Goal: Task Accomplishment & Management: Complete application form

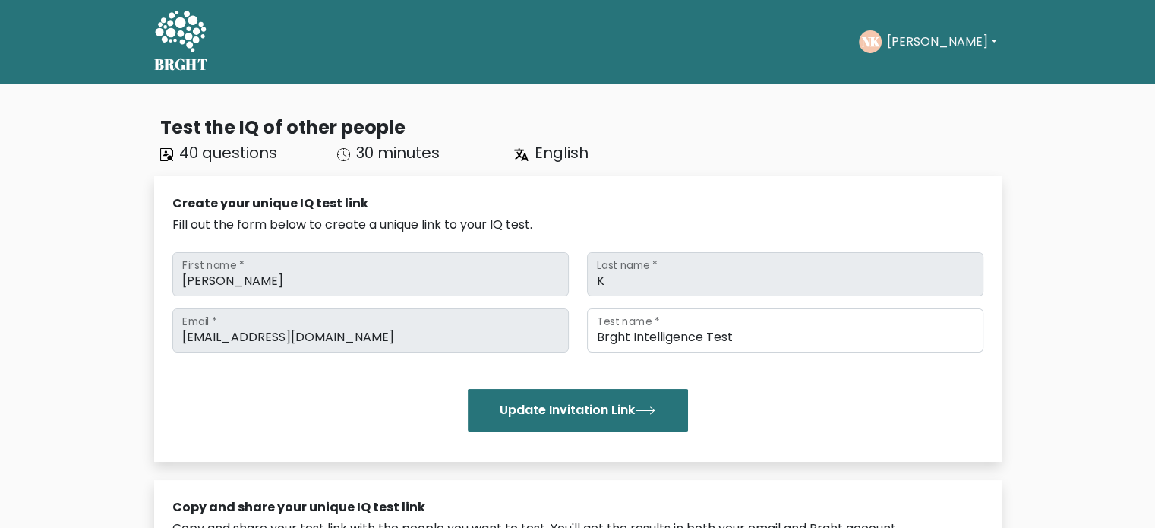
click at [151, 48] on div "BRGHT BRGHT Take the test NK Nipun Dashboard Profile Settings Logout Dashboard …" at bounding box center [578, 41] width 866 height 71
click at [175, 43] on icon at bounding box center [180, 33] width 52 height 46
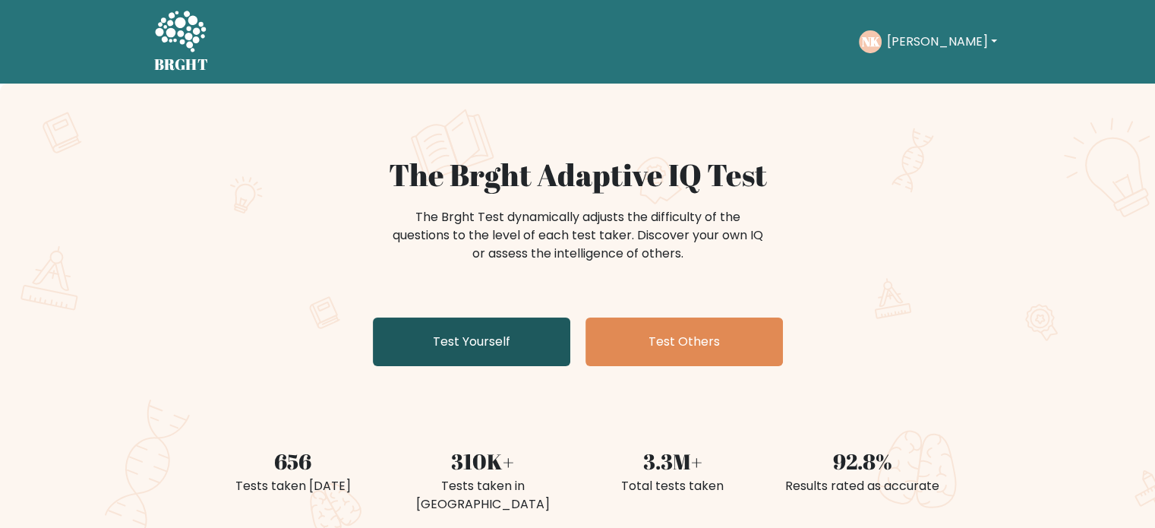
click at [559, 330] on link "Test Yourself" at bounding box center [471, 342] width 197 height 49
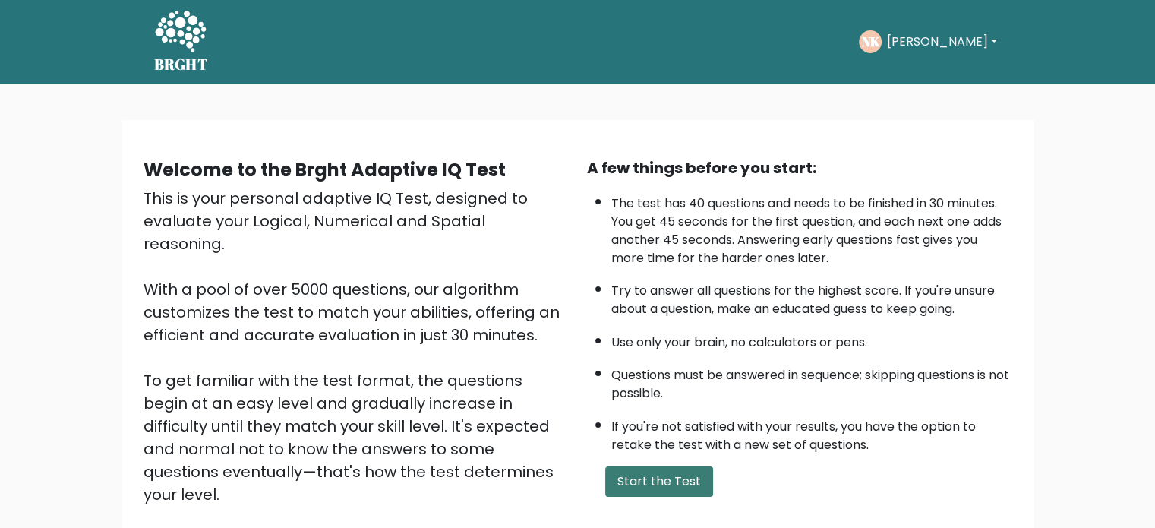
click at [674, 473] on button "Start the Test" at bounding box center [659, 481] width 108 height 30
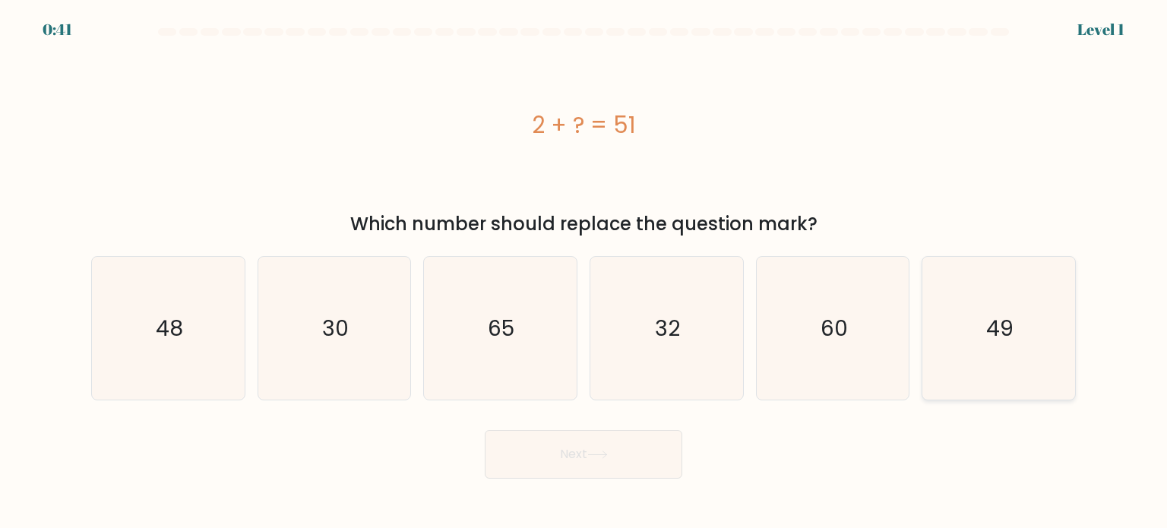
click at [948, 335] on icon "49" at bounding box center [998, 328] width 143 height 143
click at [584, 272] on input "f. 49" at bounding box center [583, 268] width 1 height 8
radio input "true"
click at [649, 475] on button "Next" at bounding box center [583, 454] width 197 height 49
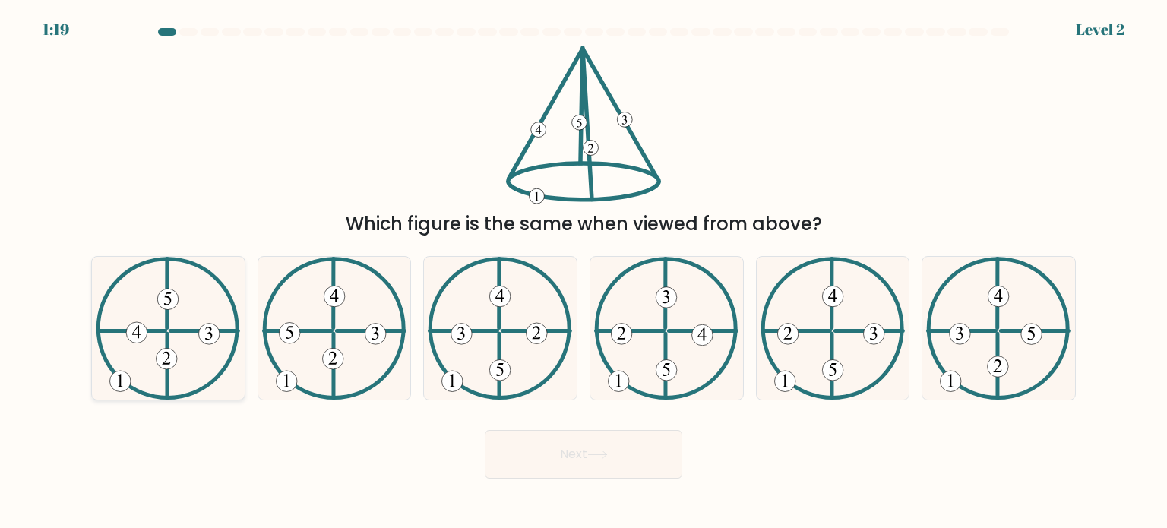
click at [134, 322] on 731 at bounding box center [136, 332] width 21 height 21
click at [583, 272] on input "a." at bounding box center [583, 268] width 1 height 8
radio input "true"
click at [491, 441] on button "Next" at bounding box center [583, 454] width 197 height 49
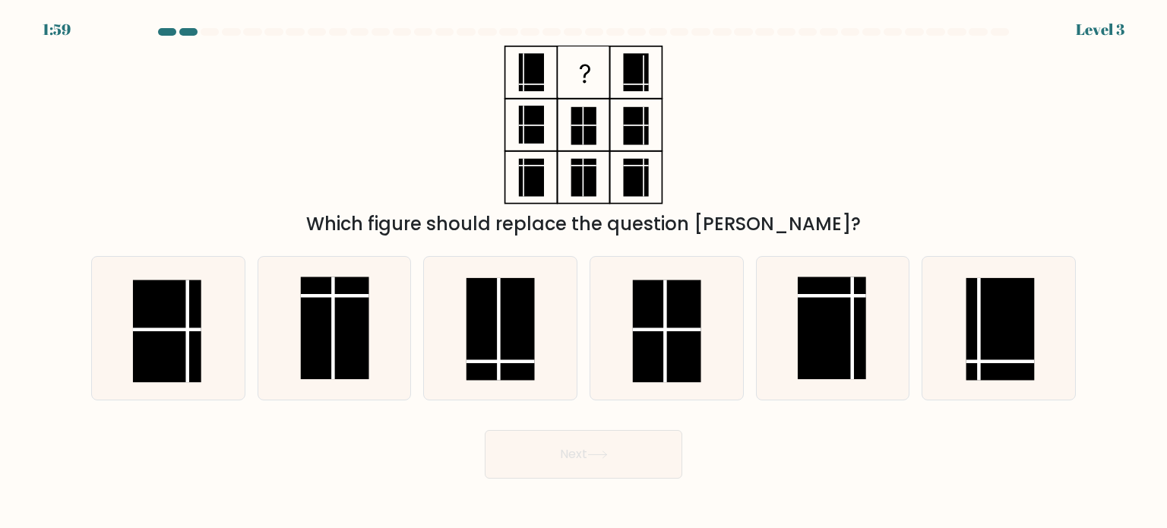
click at [501, 405] on form at bounding box center [583, 253] width 1167 height 450
click at [503, 388] on icon at bounding box center [499, 328] width 143 height 143
click at [583, 272] on input "c." at bounding box center [583, 268] width 1 height 8
radio input "true"
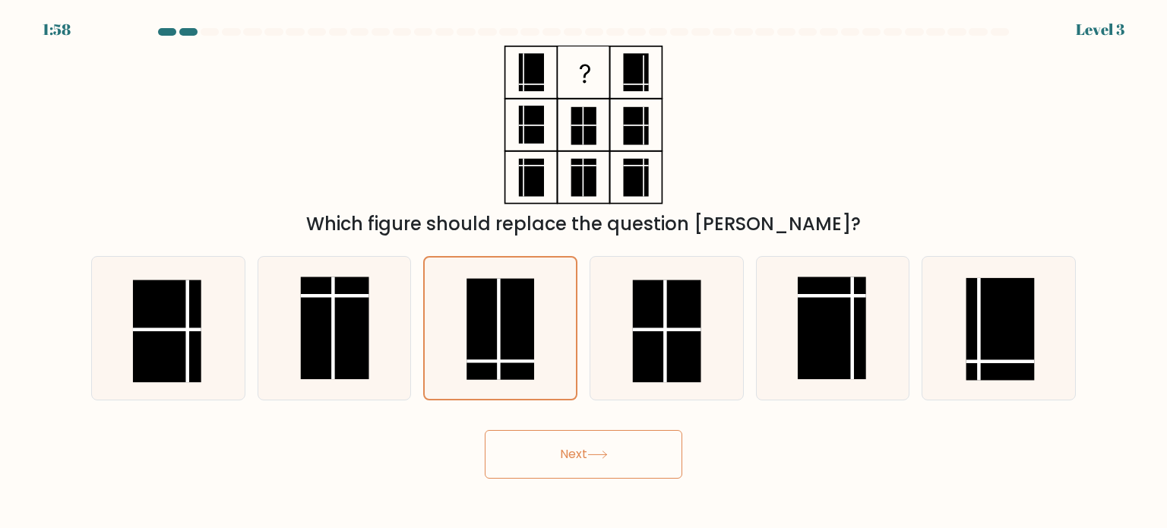
click at [541, 447] on button "Next" at bounding box center [583, 454] width 197 height 49
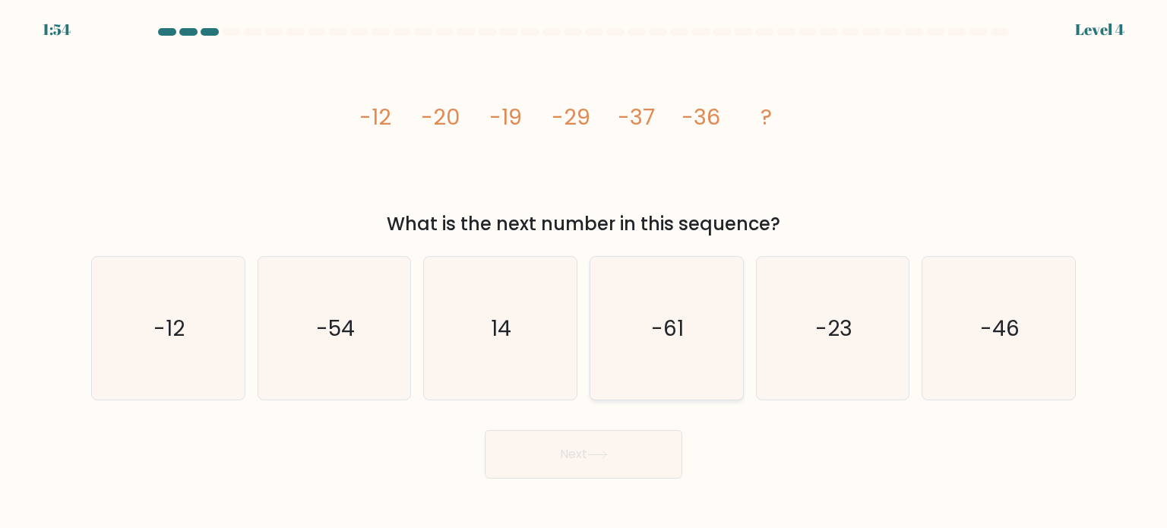
click at [662, 318] on text "-61" at bounding box center [668, 327] width 33 height 30
click at [584, 272] on input "d. -61" at bounding box center [583, 268] width 1 height 8
radio input "true"
click at [624, 476] on button "Next" at bounding box center [583, 454] width 197 height 49
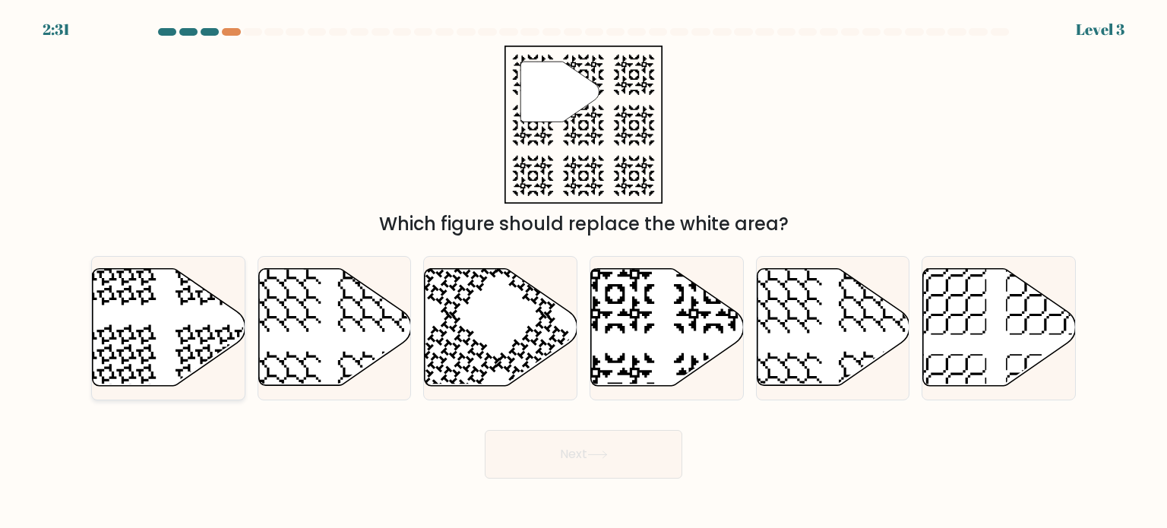
click at [172, 270] on icon at bounding box center [169, 327] width 153 height 117
click at [583, 270] on input "a." at bounding box center [583, 268] width 1 height 8
radio input "true"
click at [563, 460] on button "Next" at bounding box center [583, 454] width 197 height 49
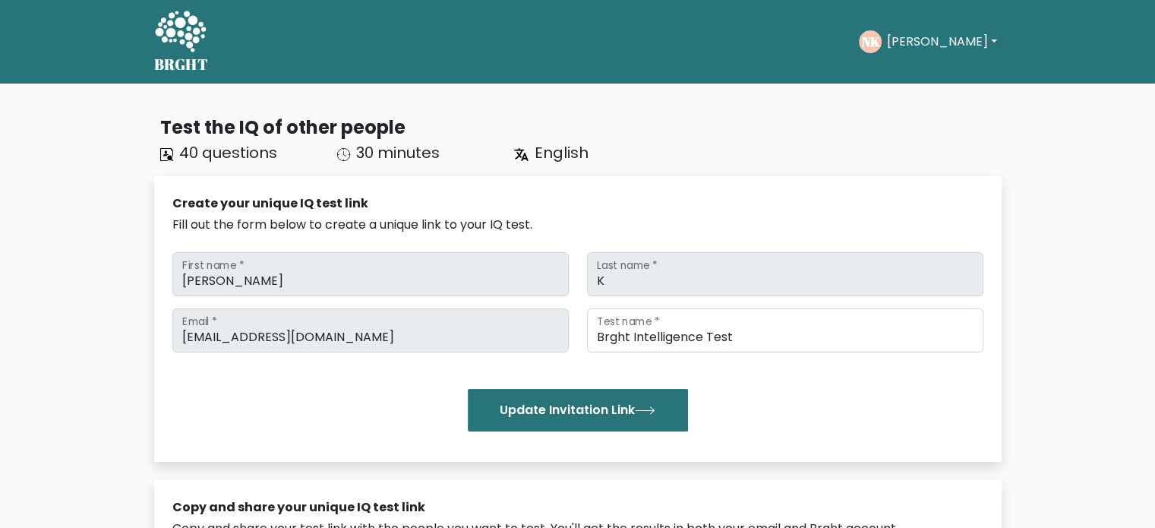
click at [203, 37] on icon at bounding box center [180, 31] width 51 height 41
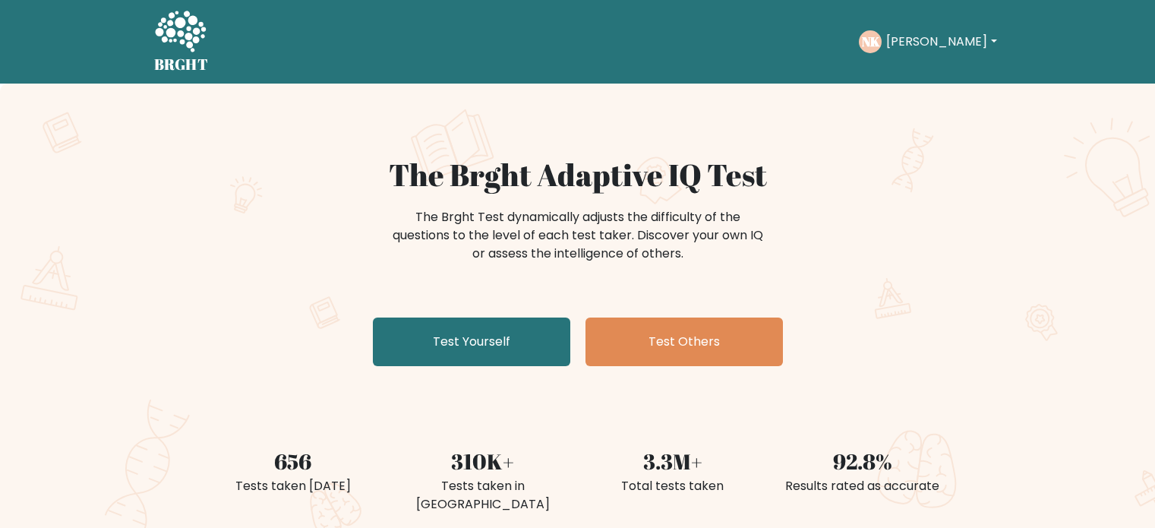
scroll to position [106, 0]
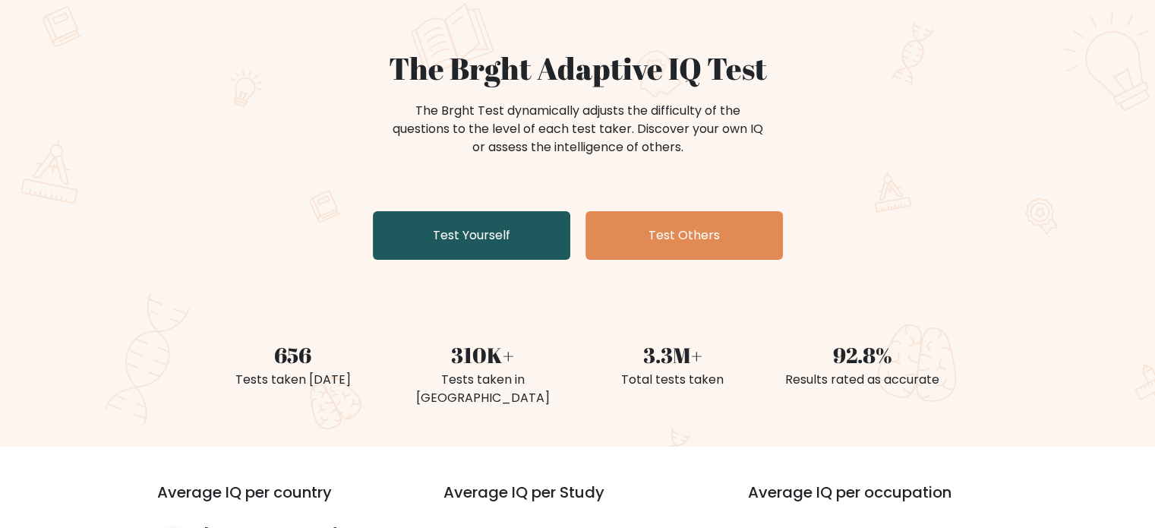
click at [454, 252] on link "Test Yourself" at bounding box center [471, 235] width 197 height 49
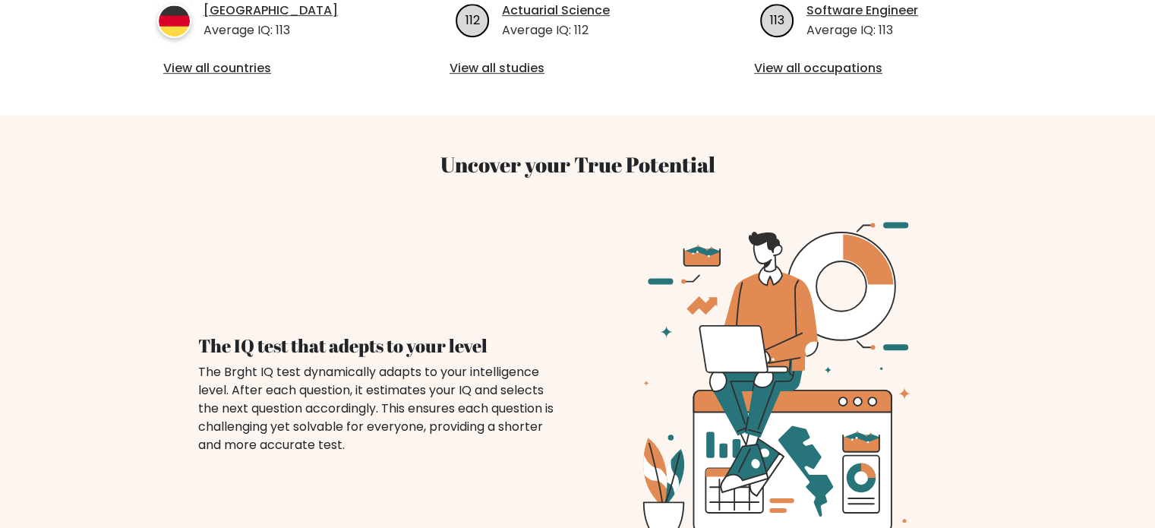
scroll to position [893, 0]
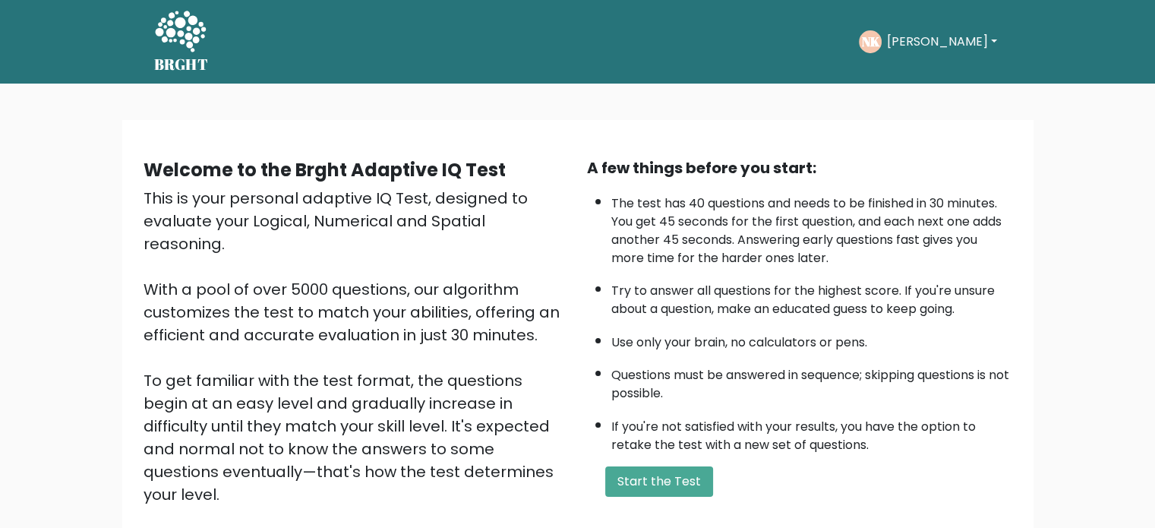
scroll to position [167, 0]
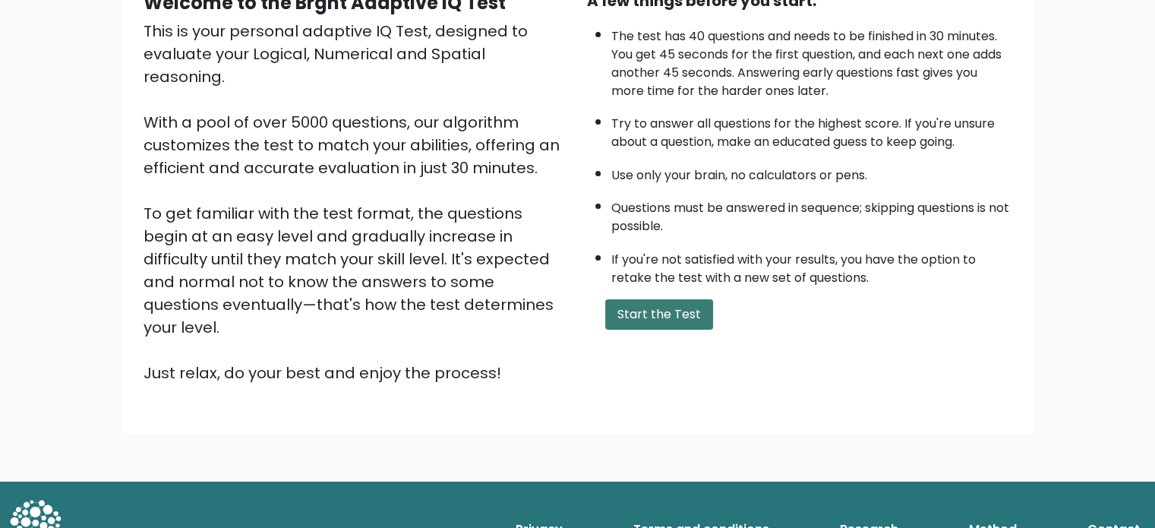
click at [678, 308] on button "Start the Test" at bounding box center [659, 314] width 108 height 30
